Goal: Task Accomplishment & Management: Complete application form

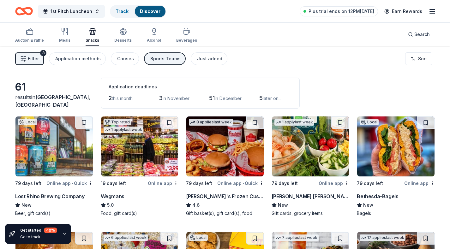
click at [91, 11] on button "1st Pitch Luncheon" at bounding box center [71, 11] width 67 height 13
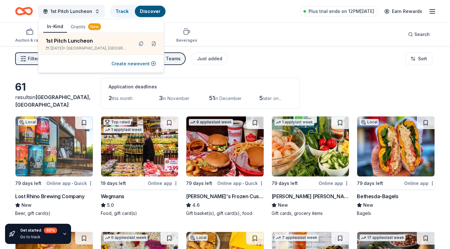
click at [205, 16] on div "1st Pitch Luncheon Track Discover Plus trial ends on 12PM[DATE] Earn Rewards" at bounding box center [224, 11] width 419 height 15
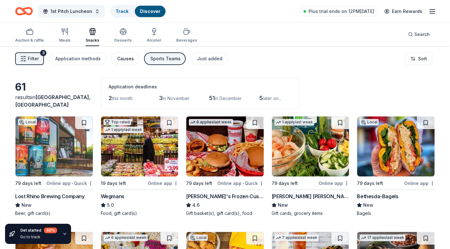
click at [121, 58] on div "Causes" at bounding box center [125, 59] width 17 height 8
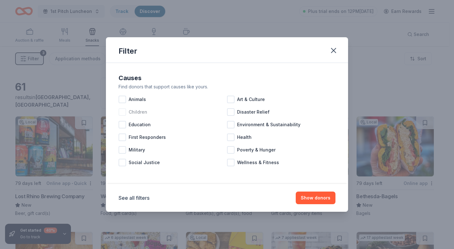
click at [129, 112] on span "Children" at bounding box center [138, 112] width 19 height 8
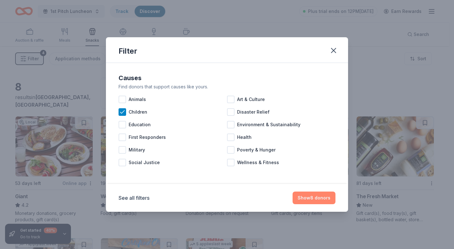
click at [315, 199] on button "Show 8 donors" at bounding box center [314, 198] width 43 height 13
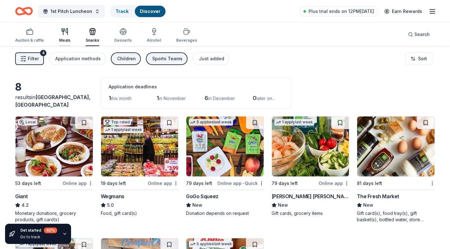
click at [65, 39] on div "Meals" at bounding box center [64, 40] width 11 height 5
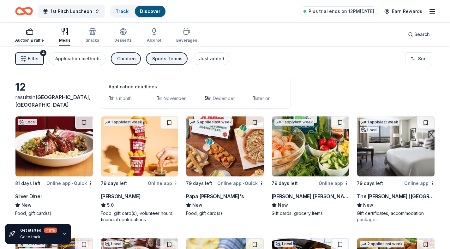
click at [33, 35] on div "button" at bounding box center [29, 32] width 29 height 8
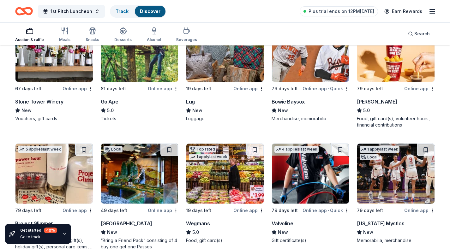
scroll to position [339, 0]
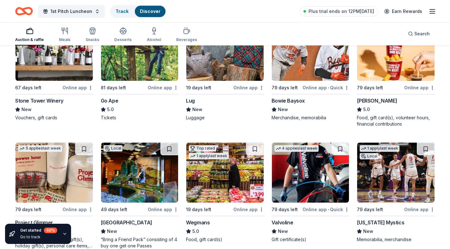
click at [375, 57] on img at bounding box center [395, 51] width 77 height 60
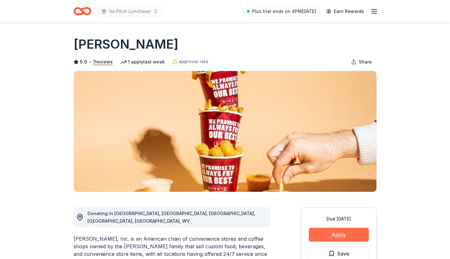
click at [322, 233] on button "Apply" at bounding box center [339, 234] width 60 height 14
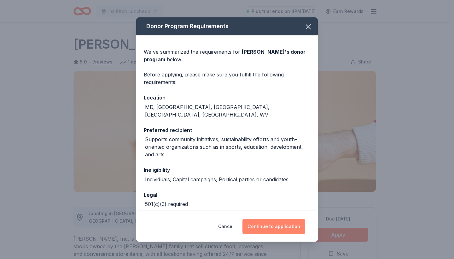
click at [274, 228] on button "Continue to application" at bounding box center [274, 226] width 63 height 15
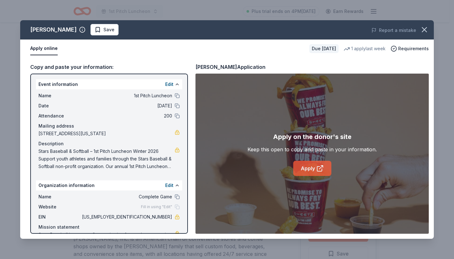
click at [311, 171] on link "Apply" at bounding box center [312, 168] width 38 height 15
